Goal: Task Accomplishment & Management: Complete application form

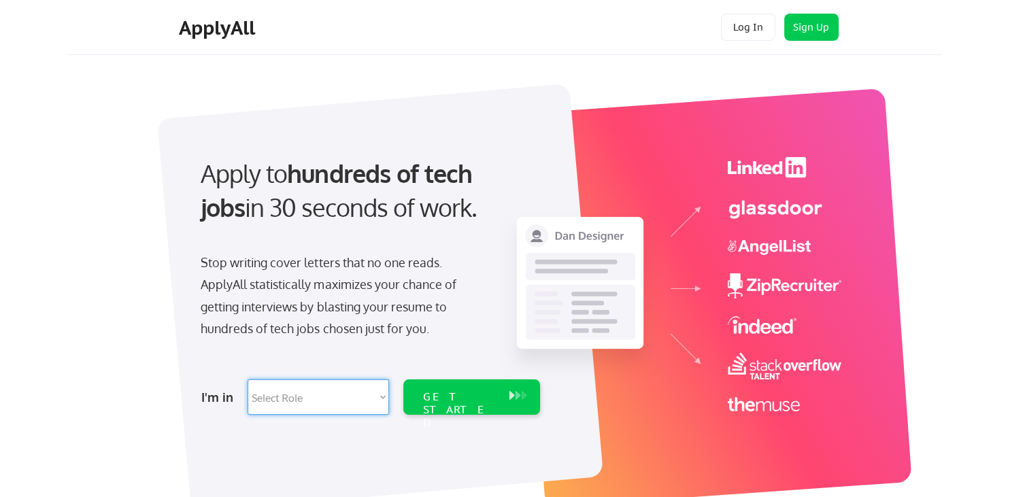
select select ""data_science___analytics""
click option "Data" at bounding box center [0, 0] width 0 height 0
select select ""data_science___analytics""
click at [448, 403] on div "GET STARTED" at bounding box center [459, 410] width 73 height 39
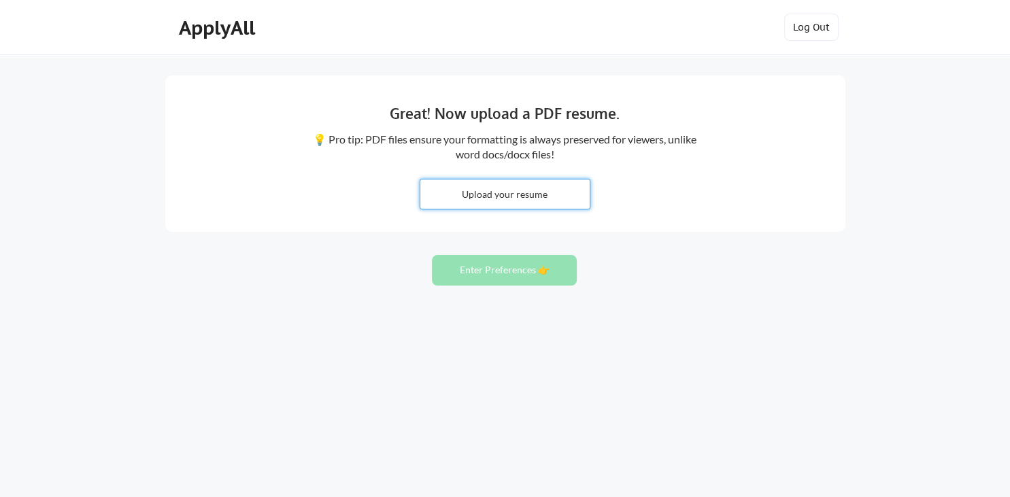
click at [495, 193] on input "file" at bounding box center [504, 194] width 169 height 29
type input "C:\fakepath\Saikat_Sarkar_Resume_Updated_Projects-1.pdf"
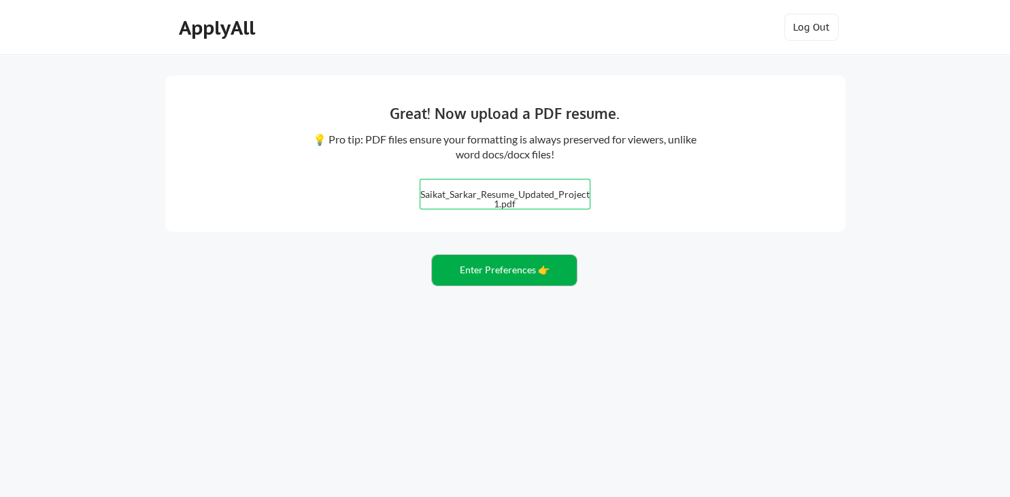
click at [497, 268] on button "Enter Preferences 👉" at bounding box center [504, 270] width 145 height 31
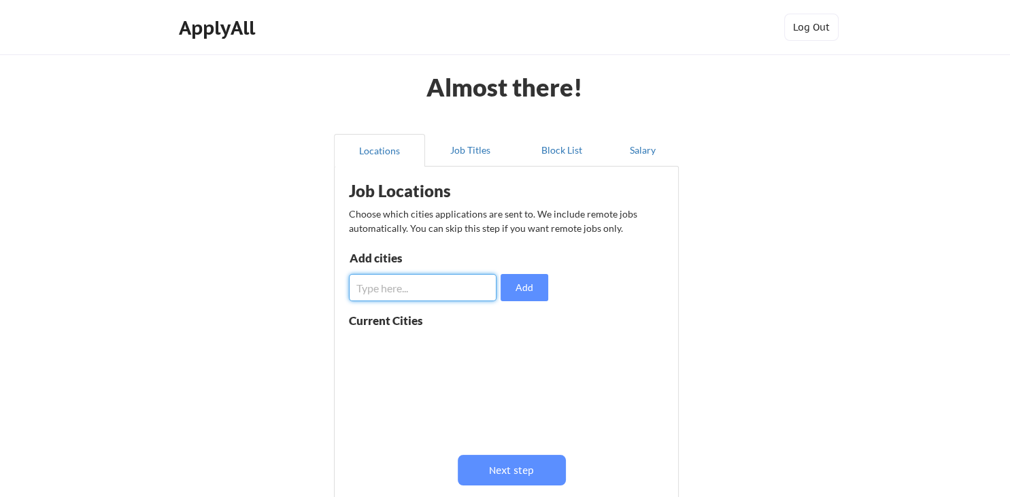
click at [431, 292] on input "input" at bounding box center [423, 287] width 148 height 27
type input "[GEOGRAPHIC_DATA]"
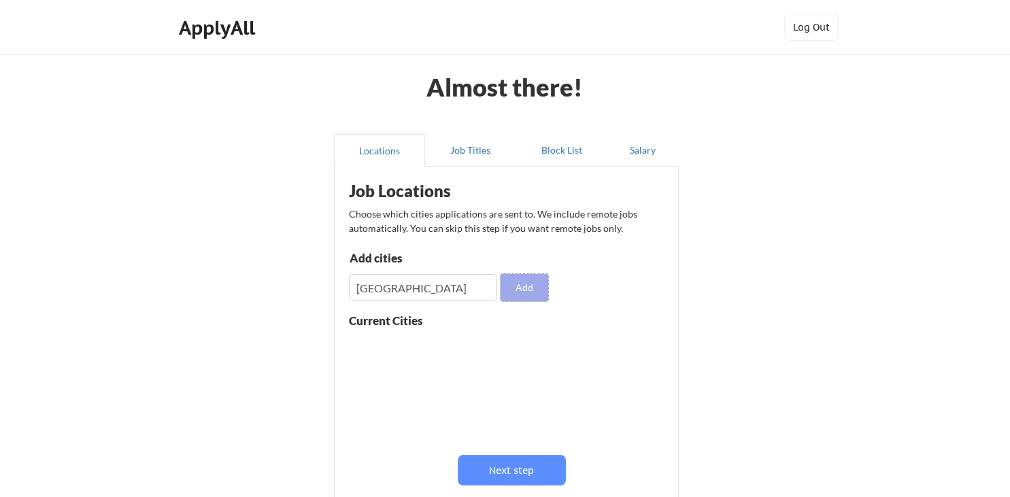
click at [538, 282] on button "Add" at bounding box center [525, 287] width 48 height 27
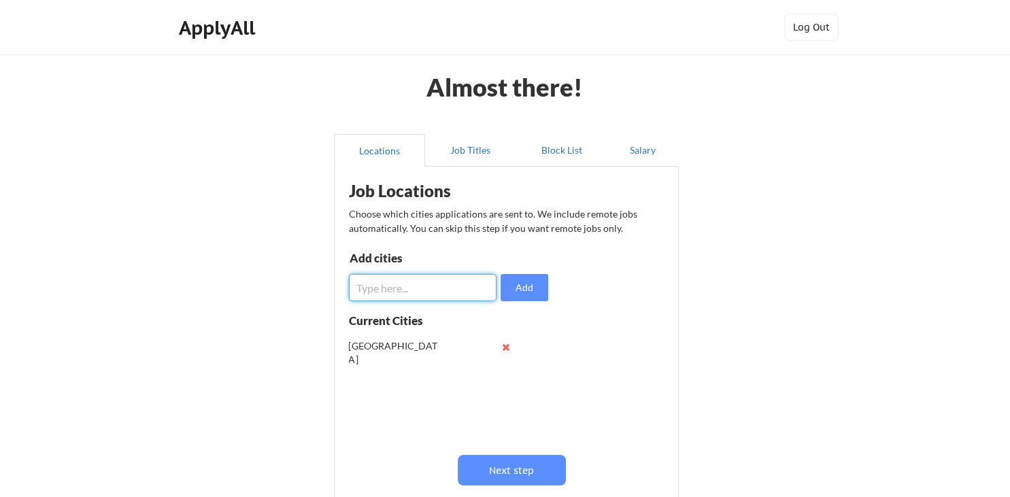
click at [452, 297] on input "input" at bounding box center [423, 287] width 148 height 27
type input "n"
type input "Navi [GEOGRAPHIC_DATA]"
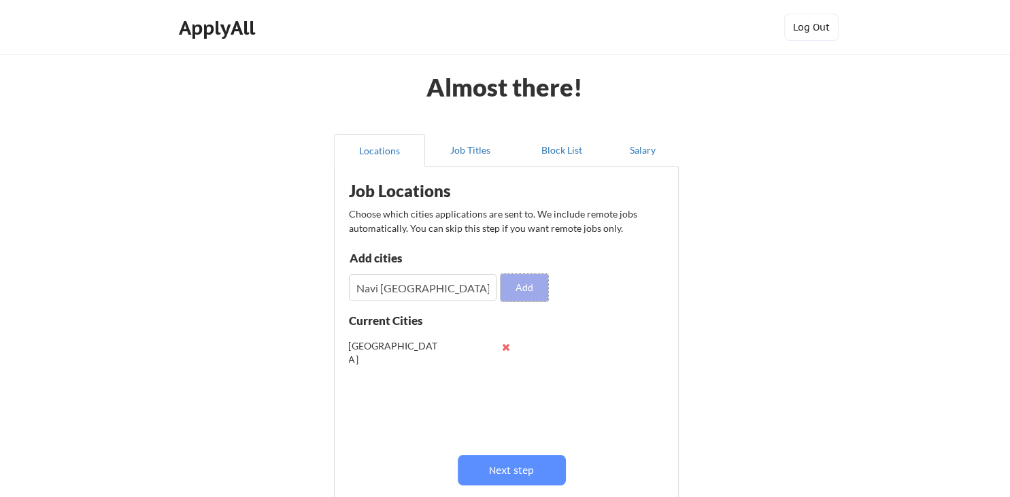
click at [538, 289] on button "Add" at bounding box center [525, 287] width 48 height 27
click at [400, 286] on input "input" at bounding box center [423, 287] width 148 height 27
type input "Thane"
click at [521, 282] on button "Add" at bounding box center [525, 287] width 48 height 27
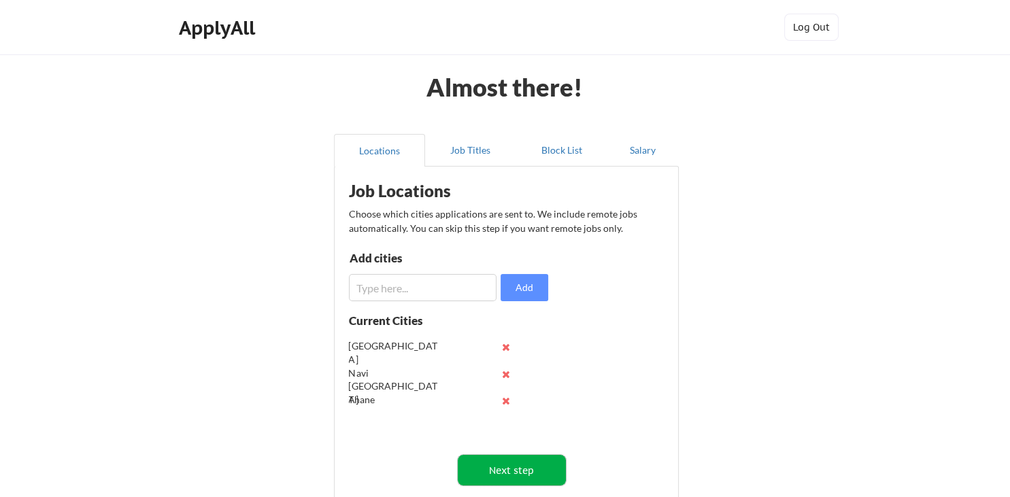
click at [511, 467] on button "Next step" at bounding box center [512, 470] width 108 height 31
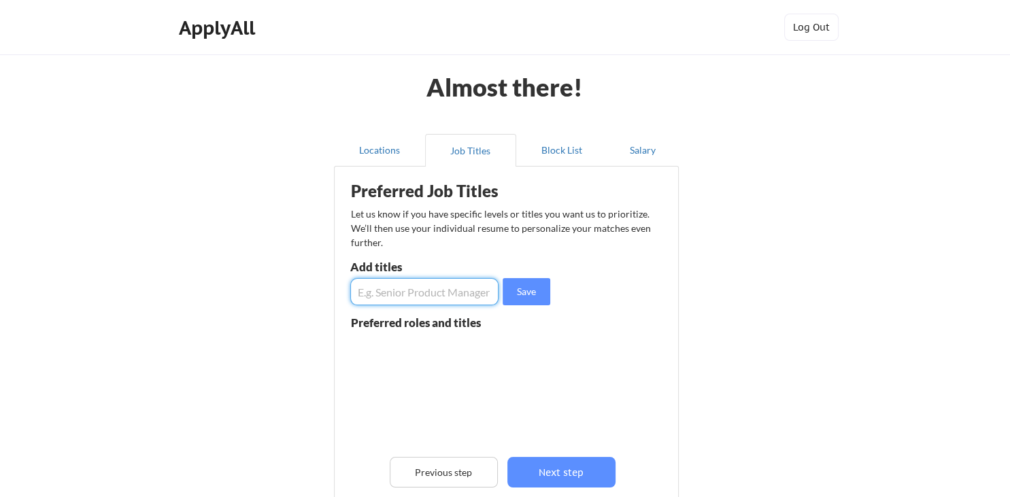
click at [438, 289] on input "input" at bounding box center [424, 291] width 148 height 27
click at [474, 295] on input "input" at bounding box center [424, 291] width 148 height 27
type input "Data Science"
click at [524, 295] on button "Save" at bounding box center [527, 291] width 48 height 27
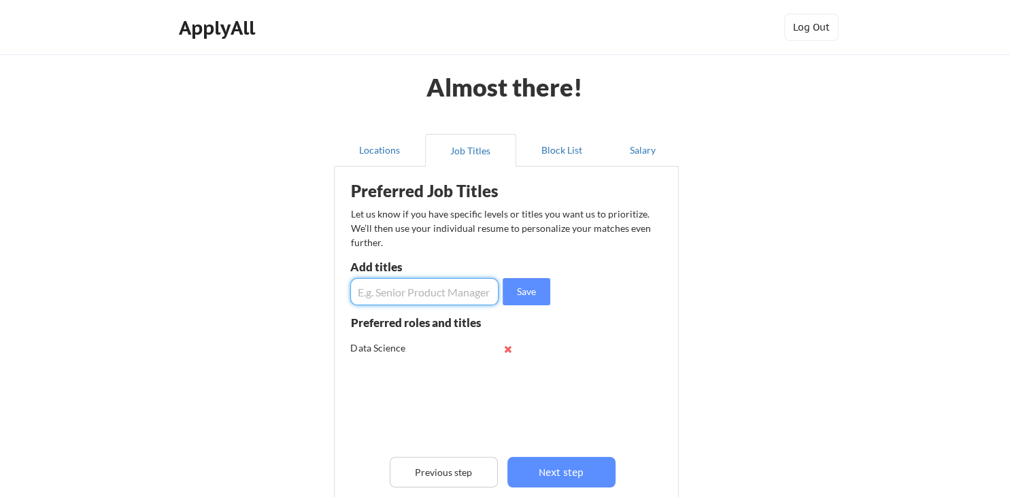
click at [417, 289] on input "input" at bounding box center [424, 291] width 148 height 27
type input "Data Analist"
click at [523, 293] on button "Save" at bounding box center [527, 291] width 48 height 27
click at [438, 295] on input "input" at bounding box center [424, 291] width 148 height 27
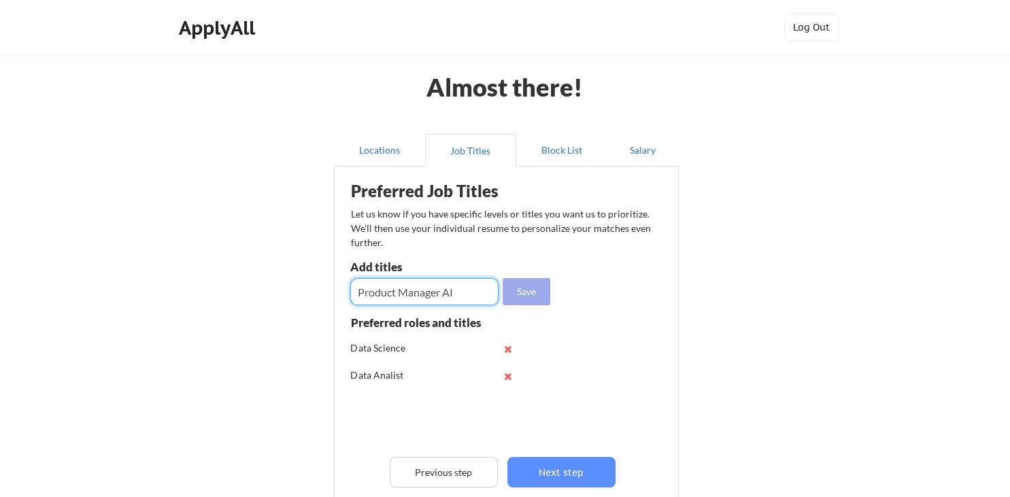
type input "Product Manager AI"
click at [531, 290] on button "Save" at bounding box center [527, 291] width 48 height 27
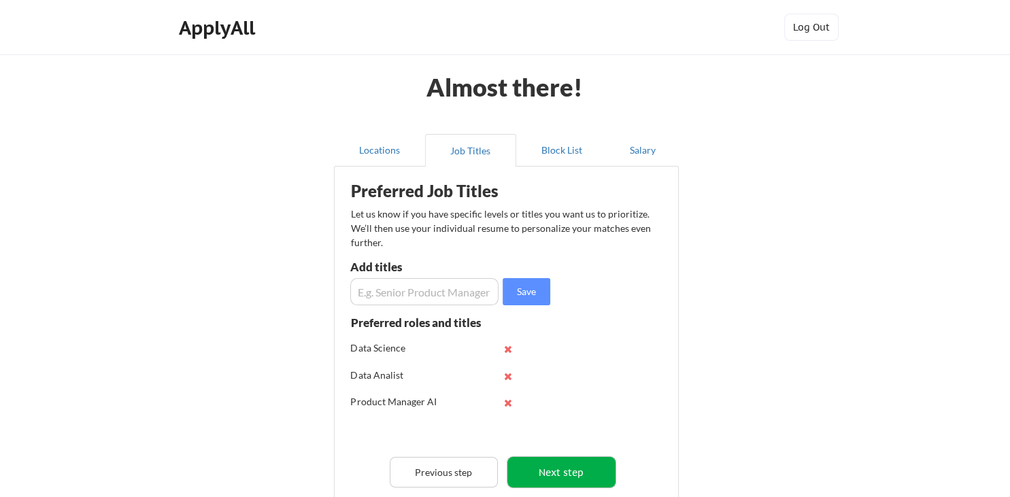
click at [549, 475] on button "Next step" at bounding box center [562, 472] width 108 height 31
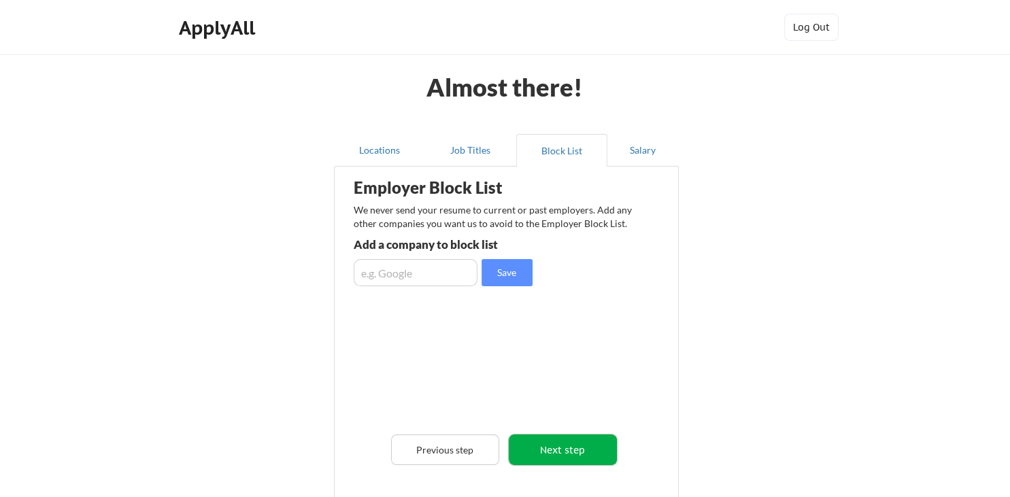
click at [557, 451] on button "Next step" at bounding box center [563, 450] width 108 height 31
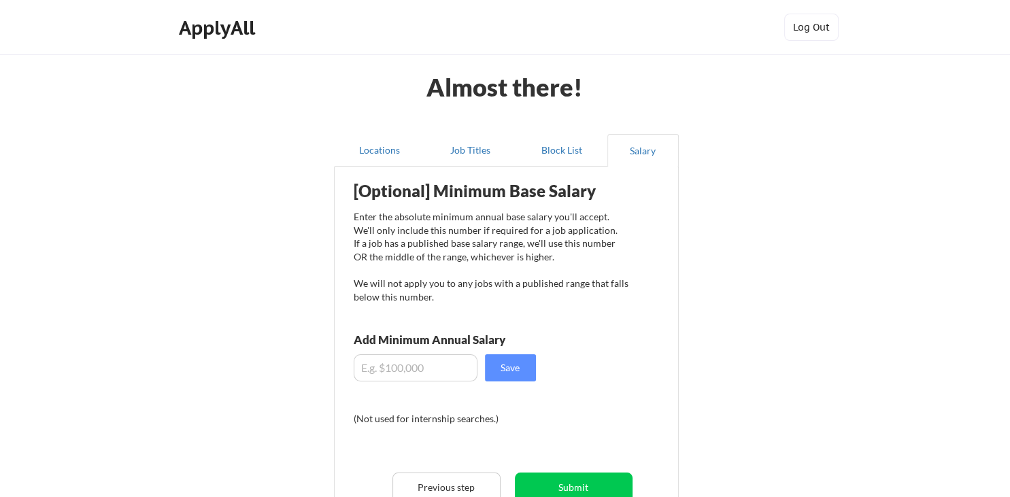
click at [450, 367] on input "input" at bounding box center [416, 367] width 124 height 27
click at [444, 361] on input "input" at bounding box center [416, 367] width 124 height 27
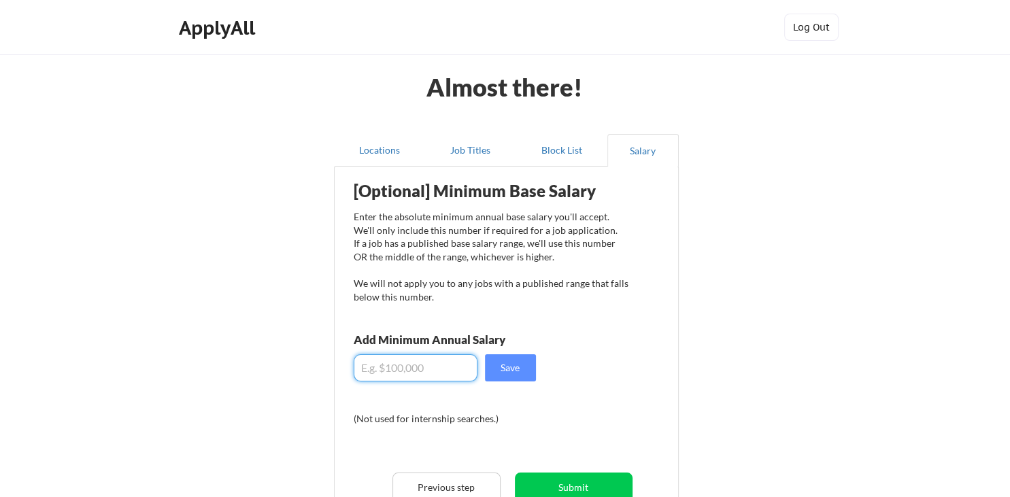
click at [444, 361] on input "input" at bounding box center [416, 367] width 124 height 27
click at [442, 367] on input "input" at bounding box center [416, 367] width 124 height 27
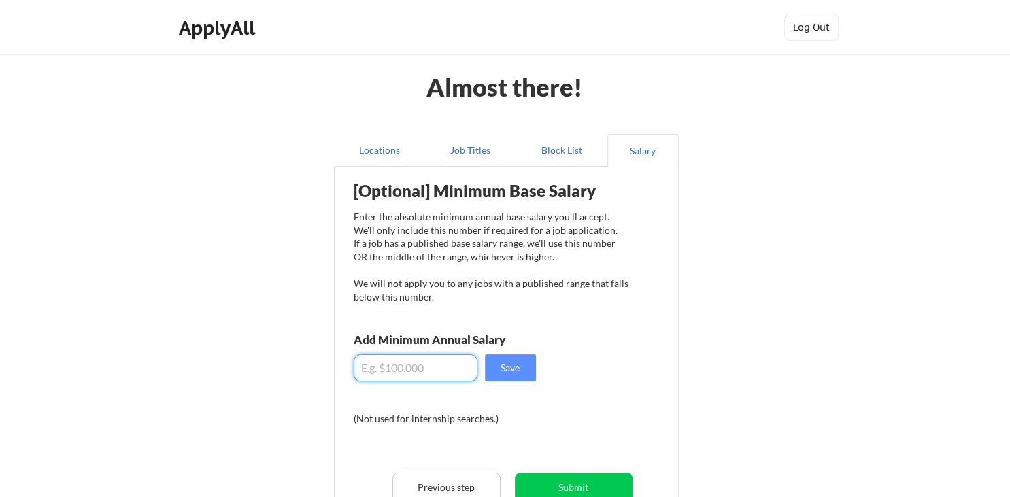
click at [442, 367] on input "input" at bounding box center [416, 367] width 124 height 27
